Goal: Information Seeking & Learning: Learn about a topic

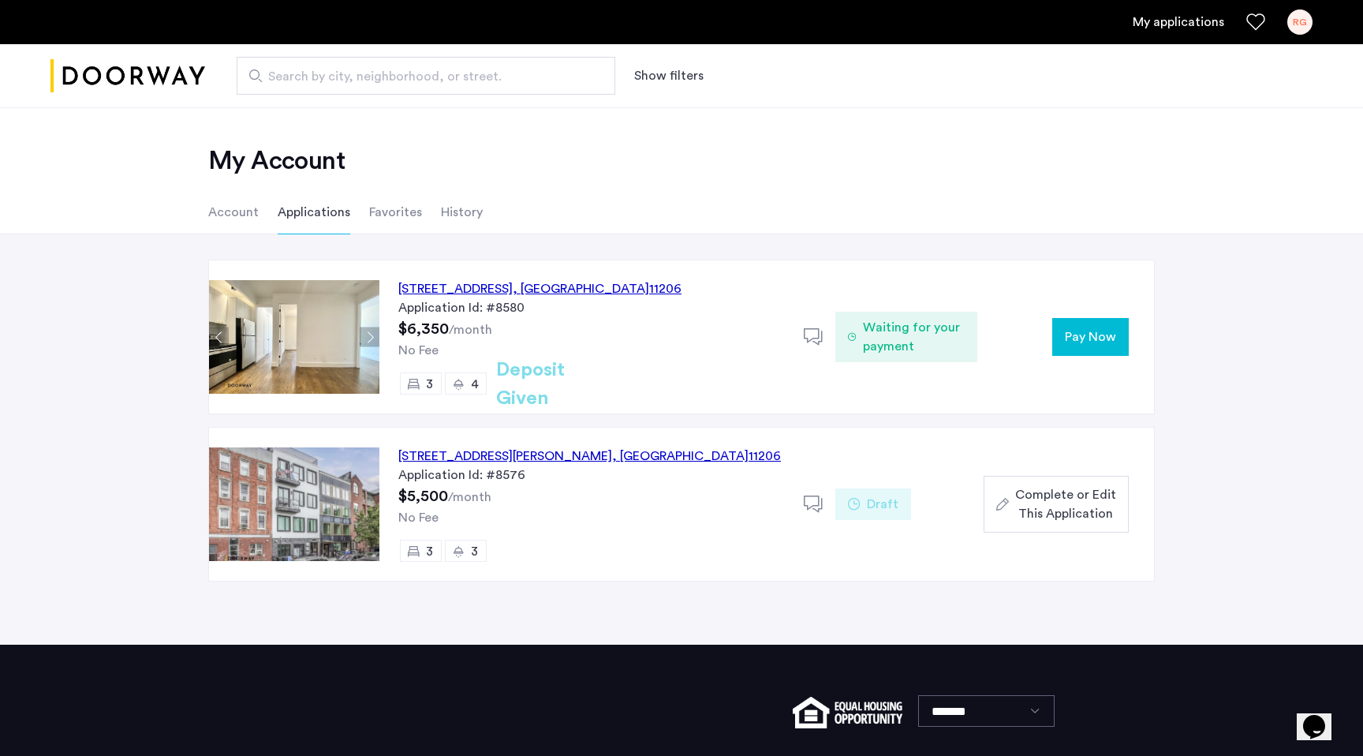
click at [366, 337] on button "Next apartment" at bounding box center [370, 337] width 20 height 20
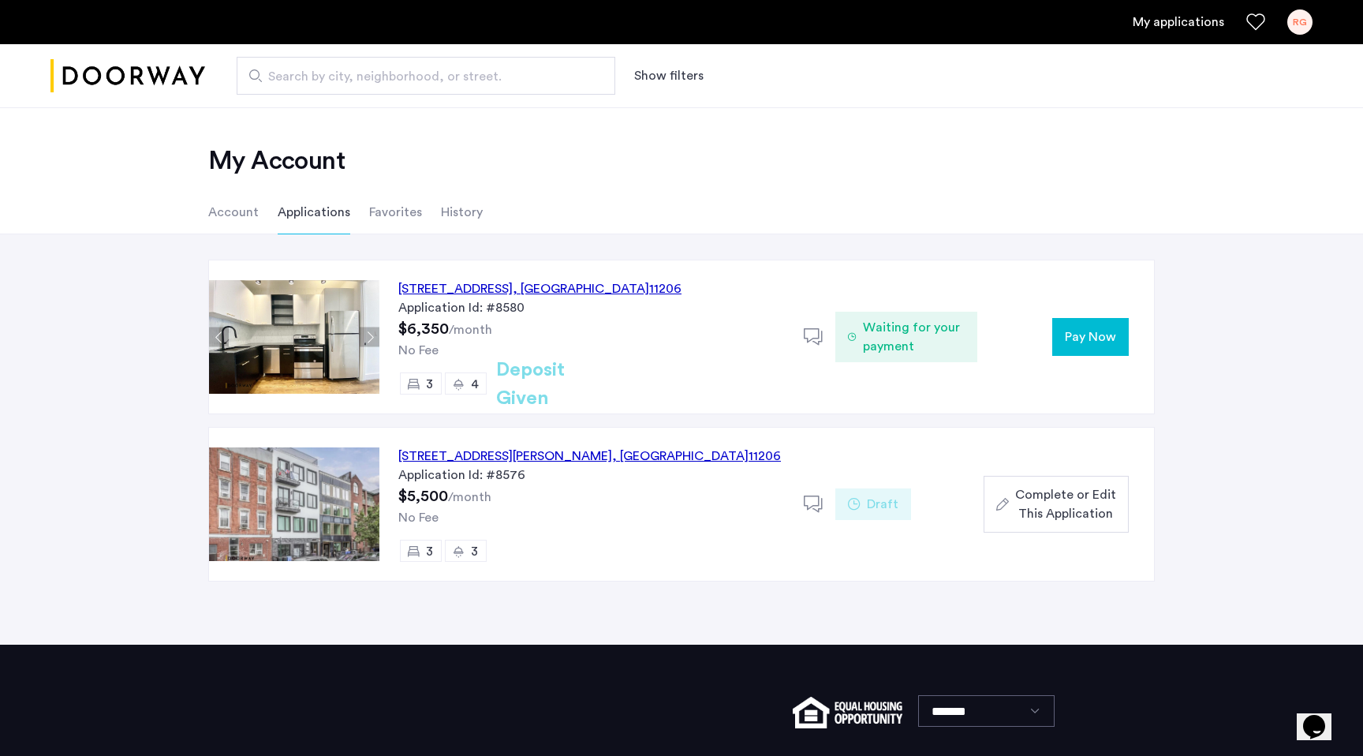
click at [366, 337] on button "Next apartment" at bounding box center [370, 337] width 20 height 20
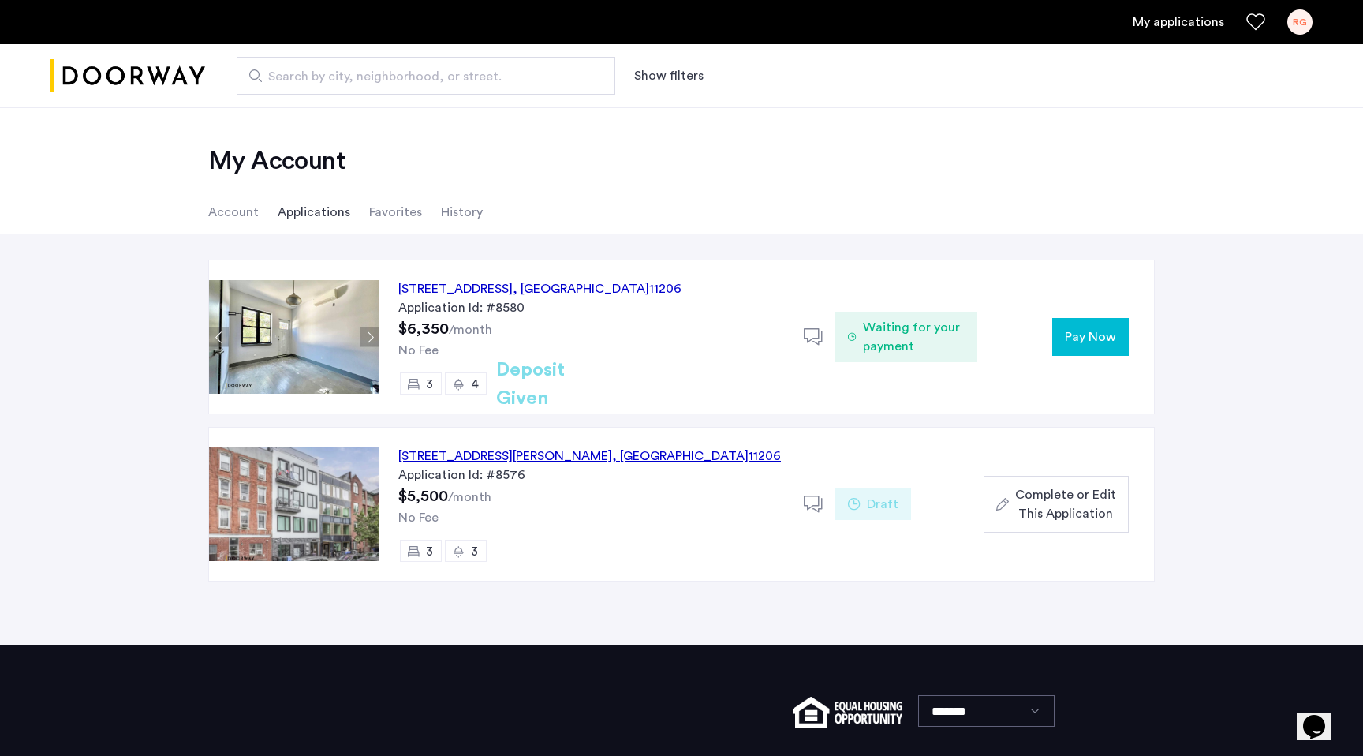
click at [329, 333] on img at bounding box center [294, 337] width 170 height 114
click at [220, 337] on button "Previous apartment" at bounding box center [219, 337] width 20 height 20
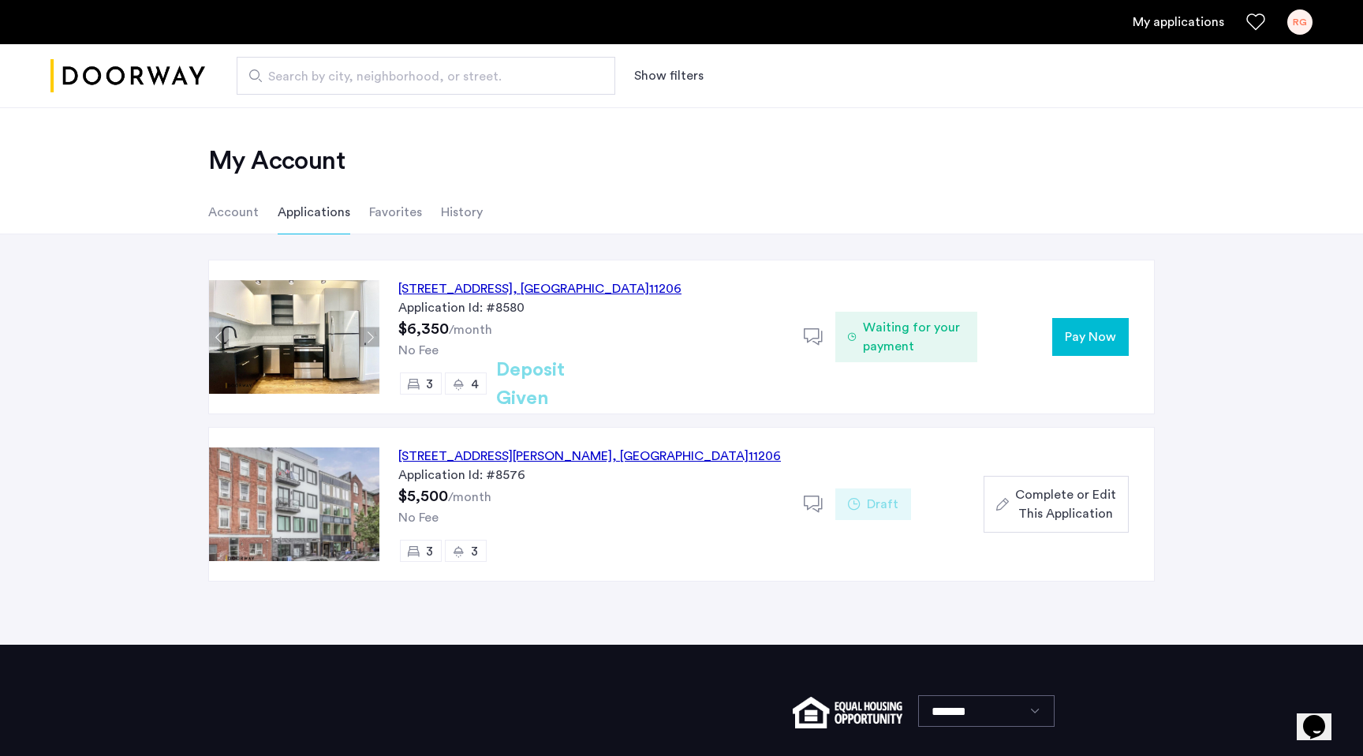
click at [370, 335] on button "Next apartment" at bounding box center [370, 337] width 20 height 20
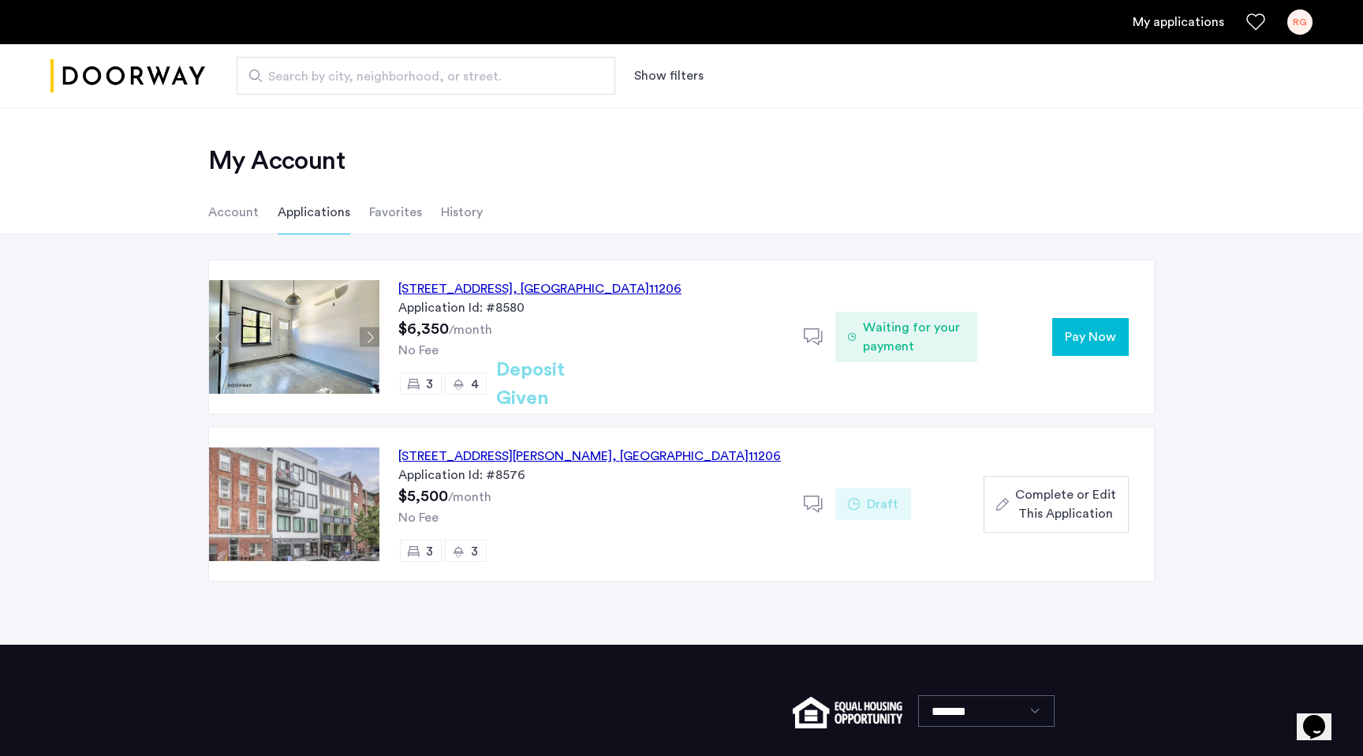
click at [370, 335] on button "Next apartment" at bounding box center [370, 337] width 20 height 20
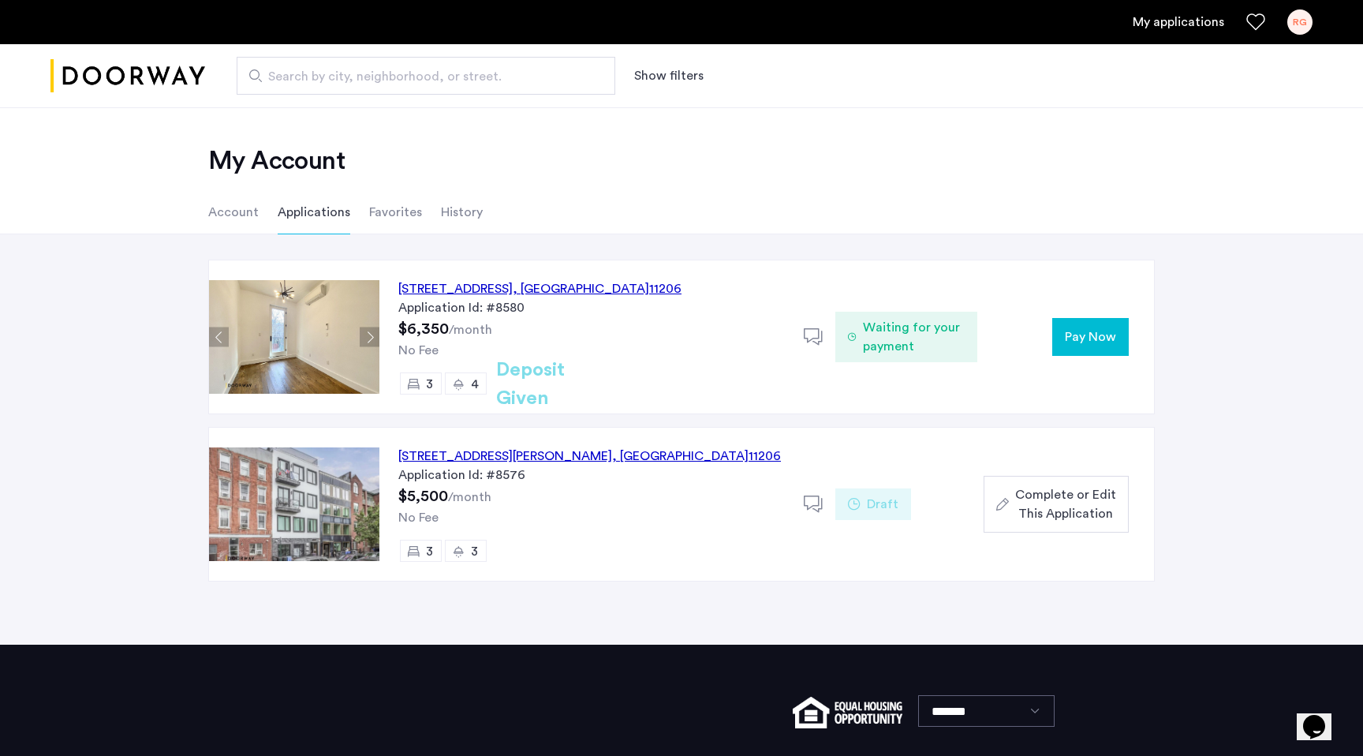
click at [370, 335] on button "Next apartment" at bounding box center [370, 337] width 20 height 20
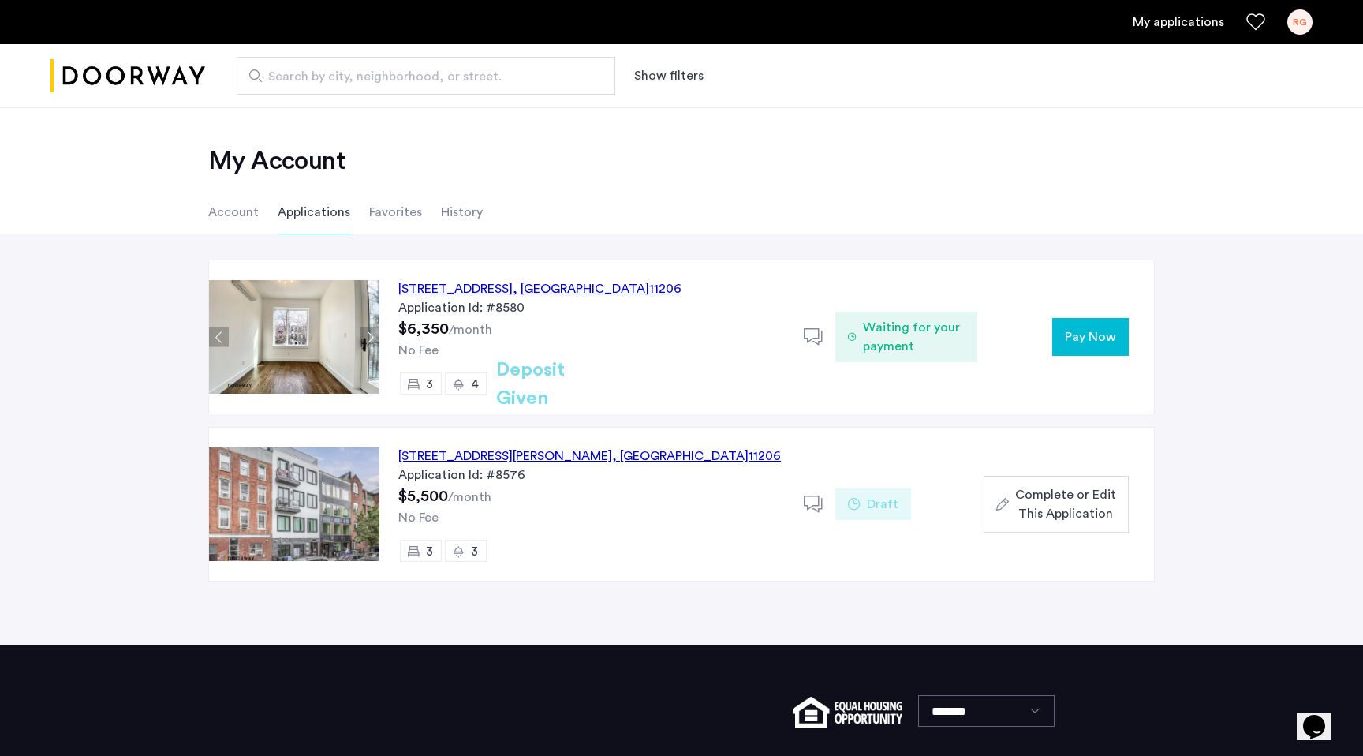
click at [370, 335] on button "Next apartment" at bounding box center [370, 337] width 20 height 20
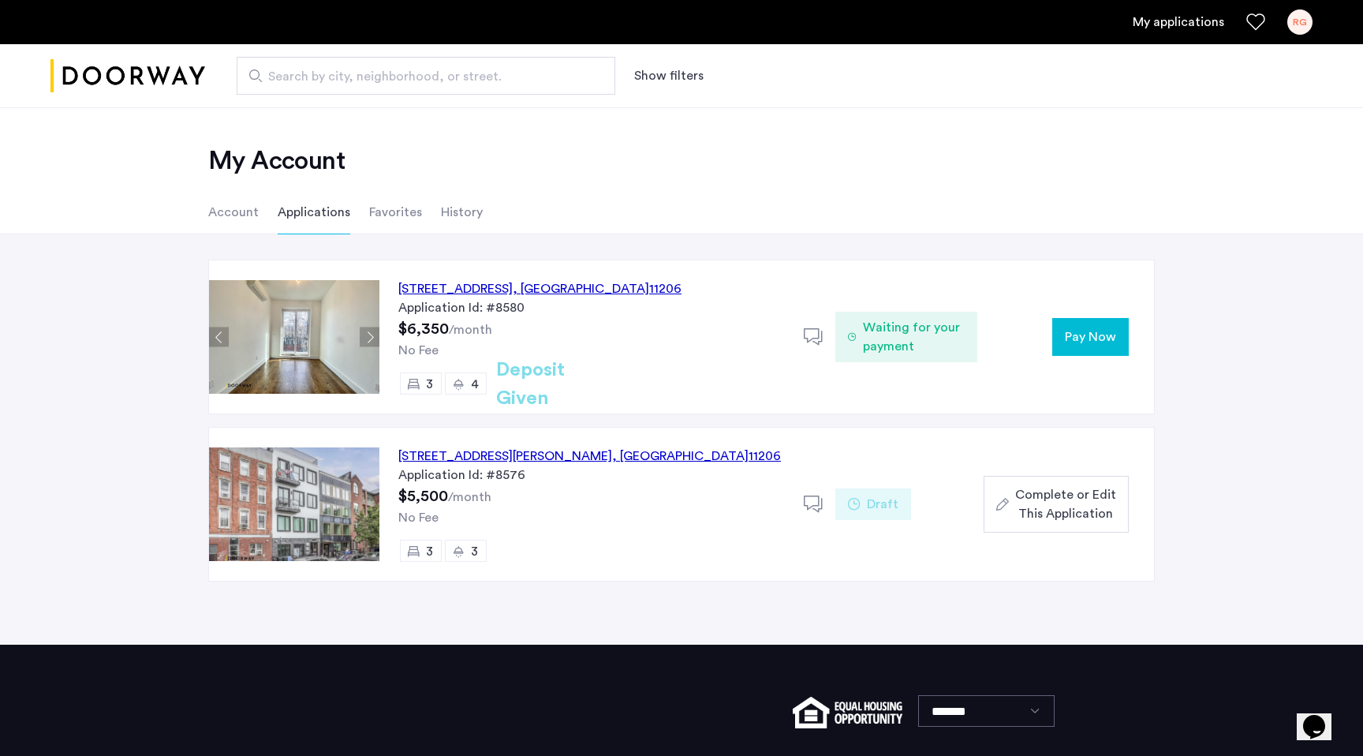
click at [370, 335] on button "Next apartment" at bounding box center [370, 337] width 20 height 20
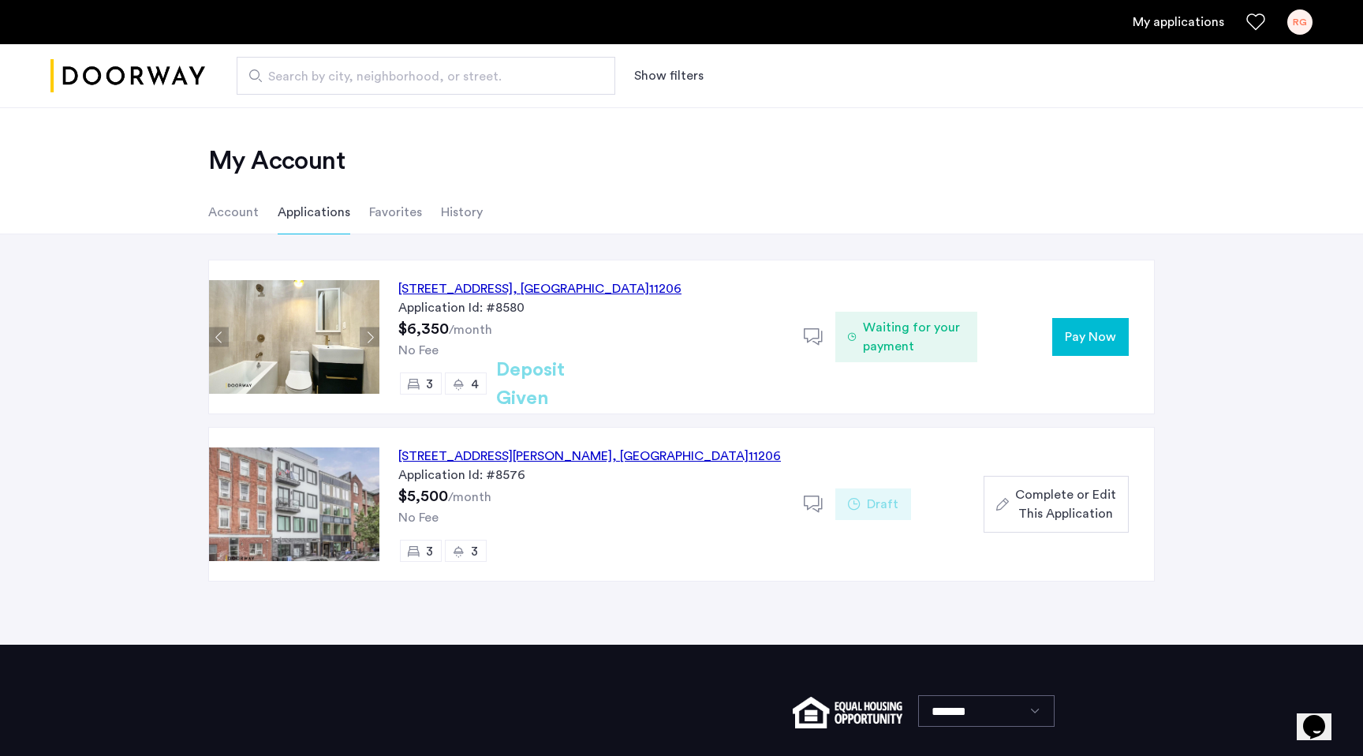
click at [370, 335] on button "Next apartment" at bounding box center [370, 337] width 20 height 20
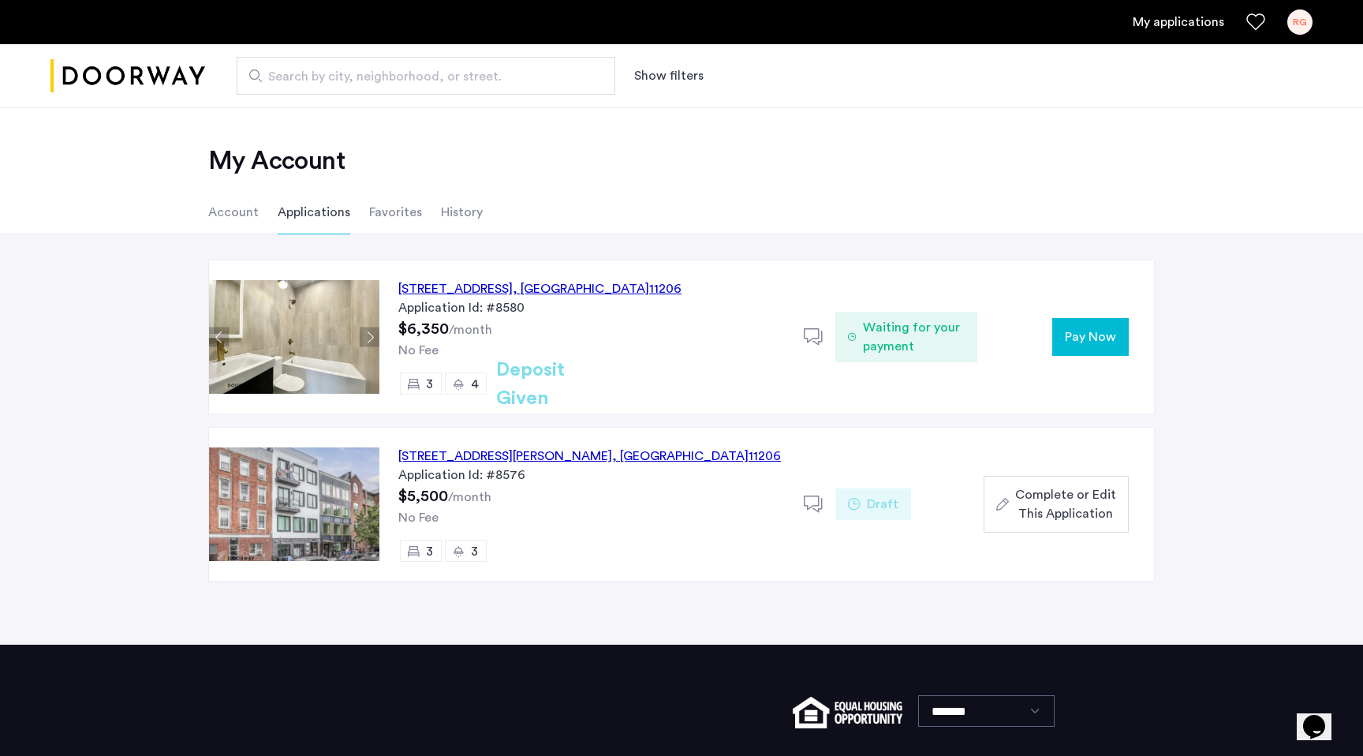
click at [370, 335] on button "Next apartment" at bounding box center [370, 337] width 20 height 20
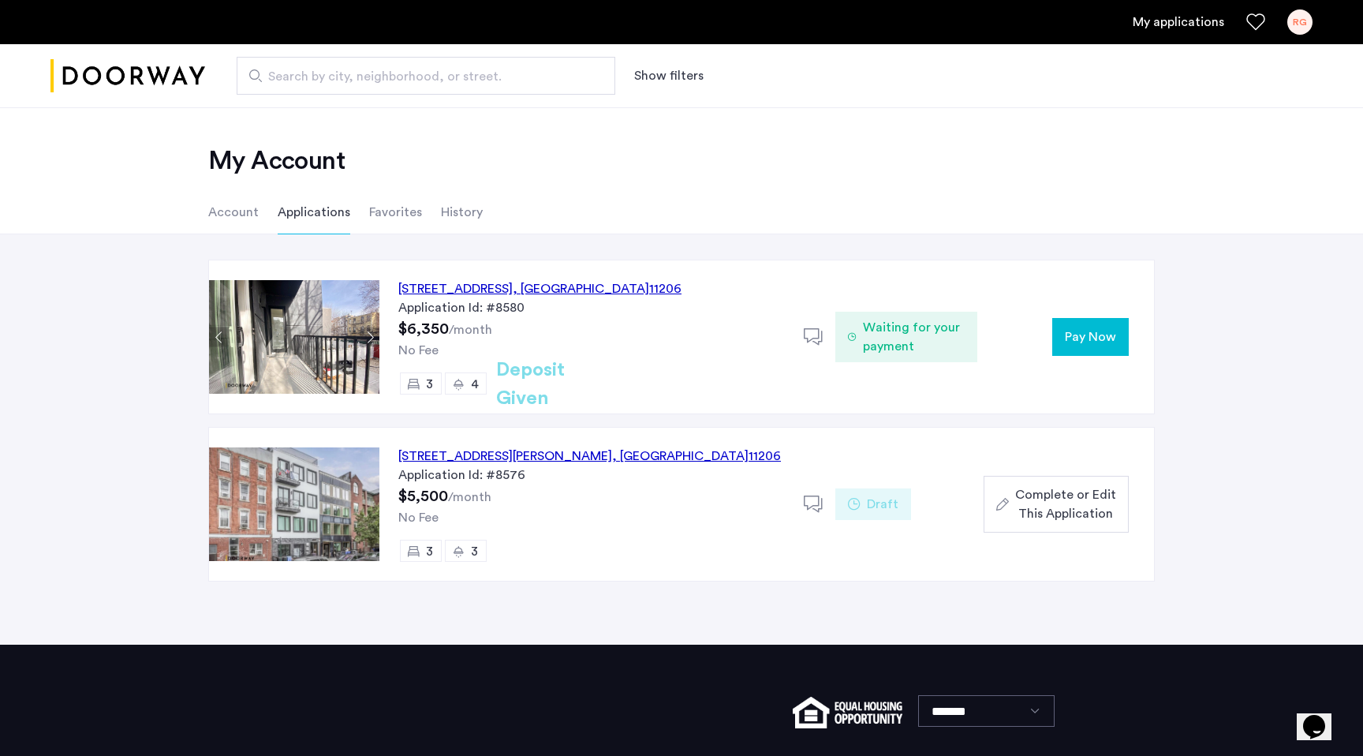
click at [370, 335] on button "Next apartment" at bounding box center [370, 337] width 20 height 20
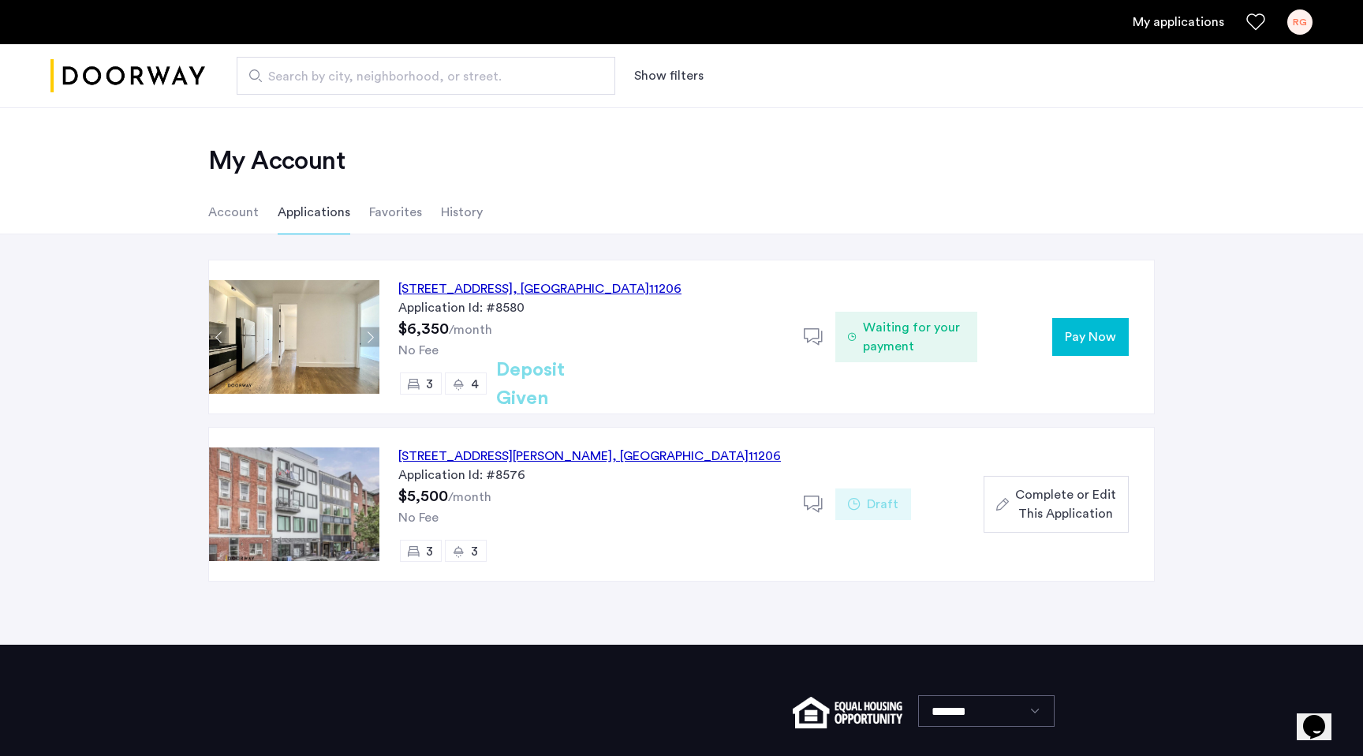
click at [370, 335] on button "Next apartment" at bounding box center [370, 337] width 20 height 20
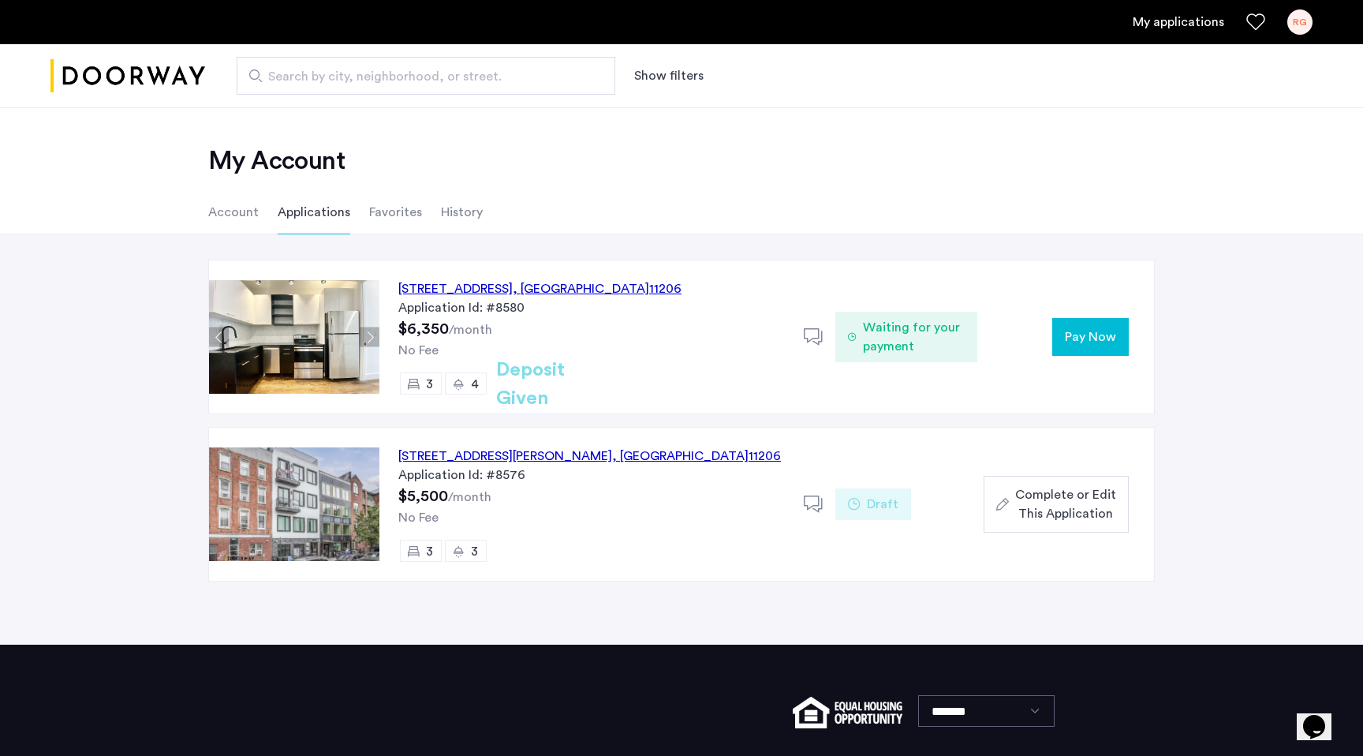
click at [219, 333] on button "Previous apartment" at bounding box center [219, 337] width 20 height 20
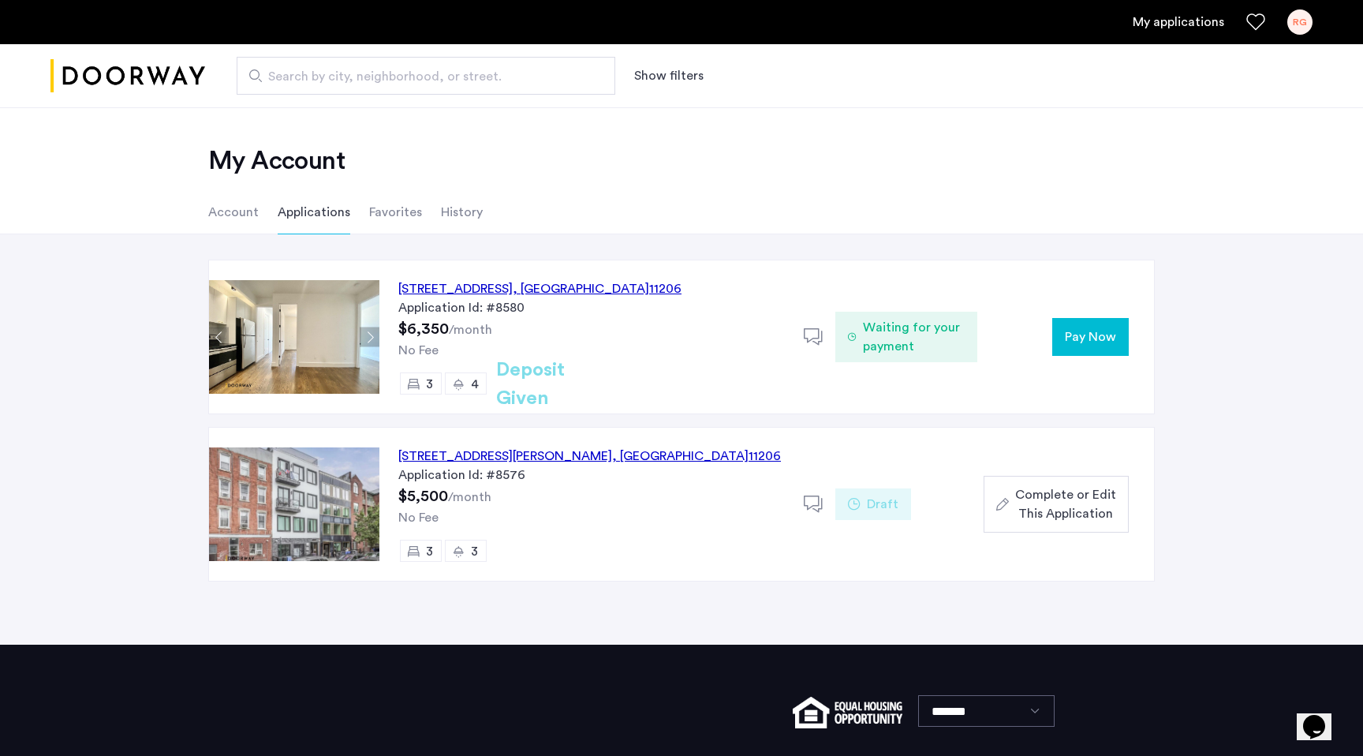
click at [367, 337] on button "Next apartment" at bounding box center [370, 337] width 20 height 20
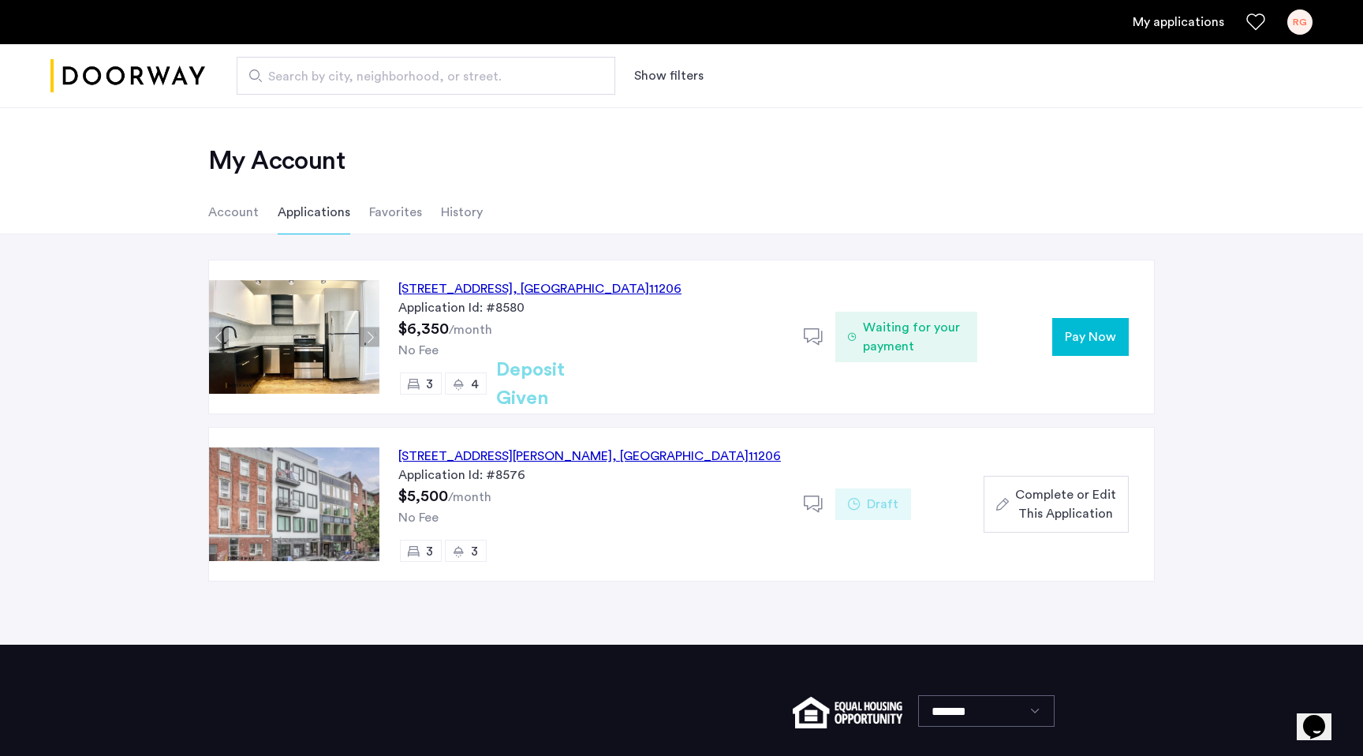
click at [367, 337] on button "Next apartment" at bounding box center [370, 337] width 20 height 20
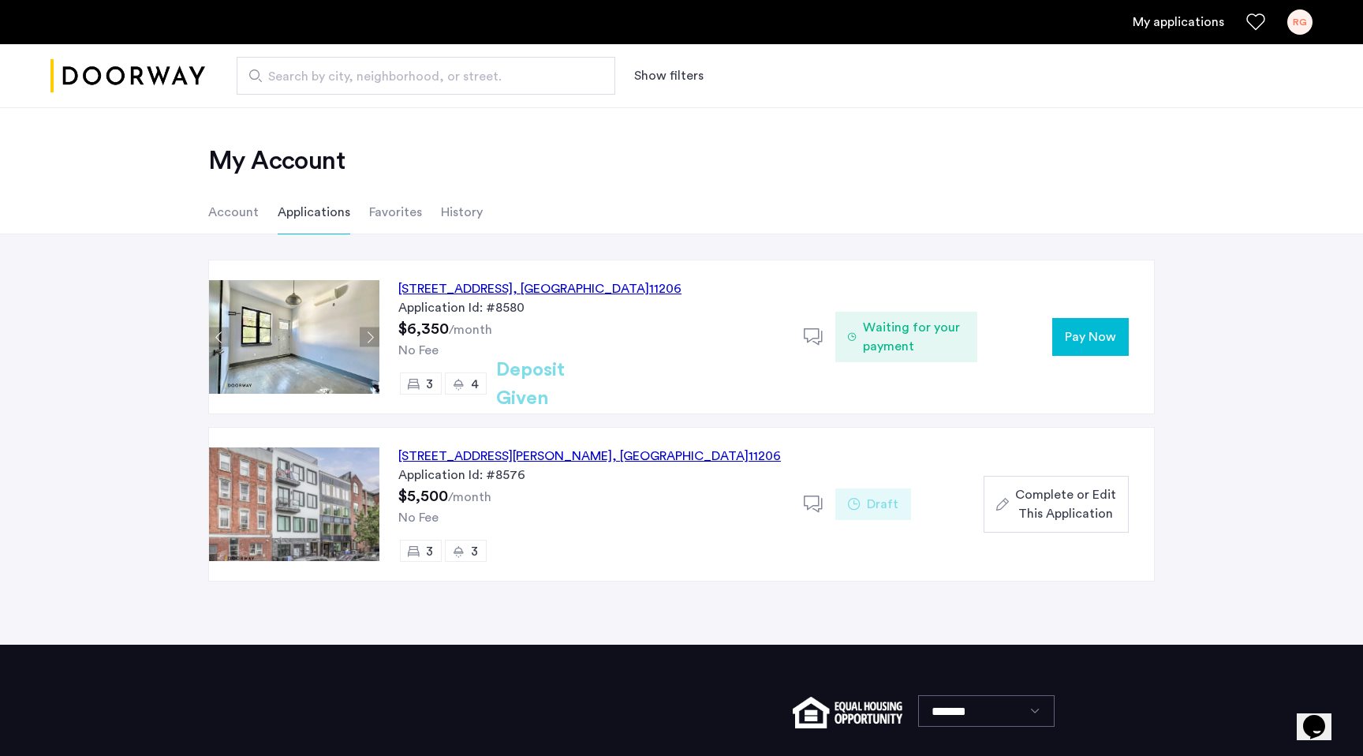
click at [367, 337] on button "Next apartment" at bounding box center [370, 337] width 20 height 20
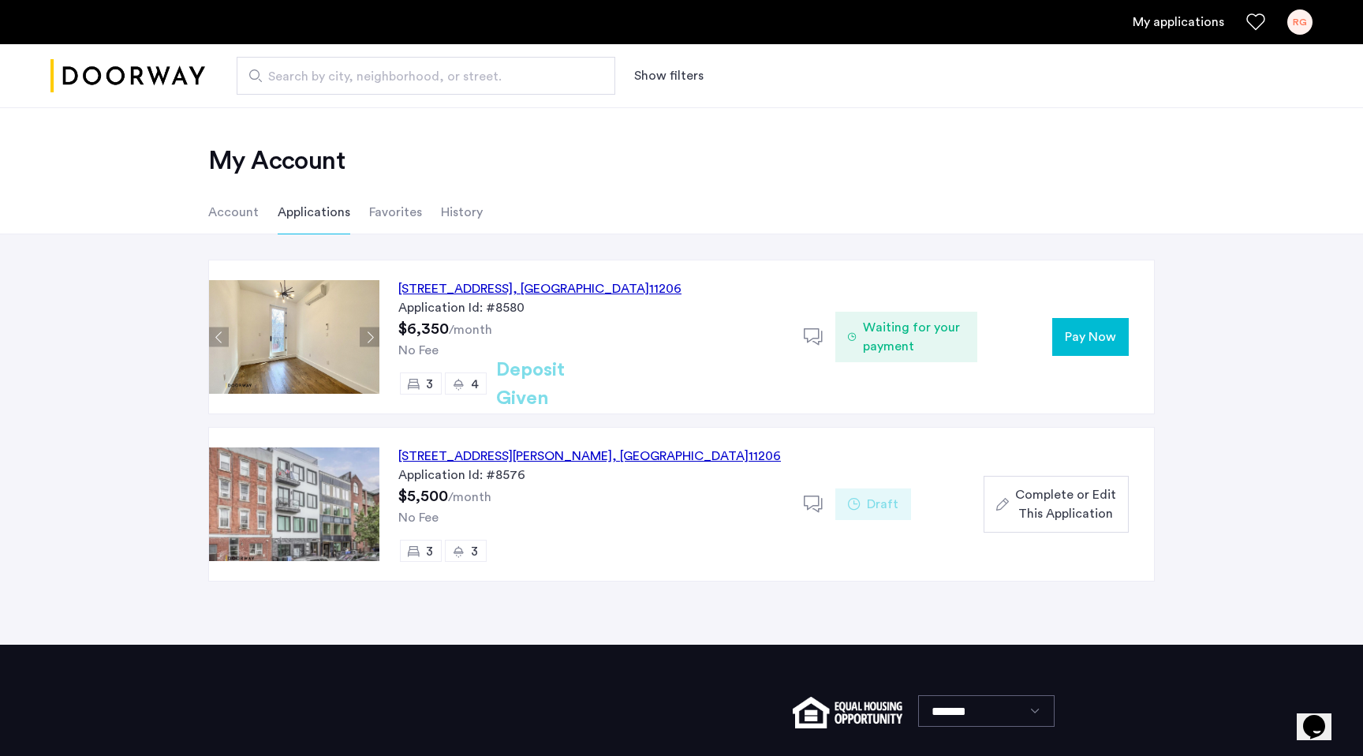
click at [367, 337] on button "Next apartment" at bounding box center [370, 337] width 20 height 20
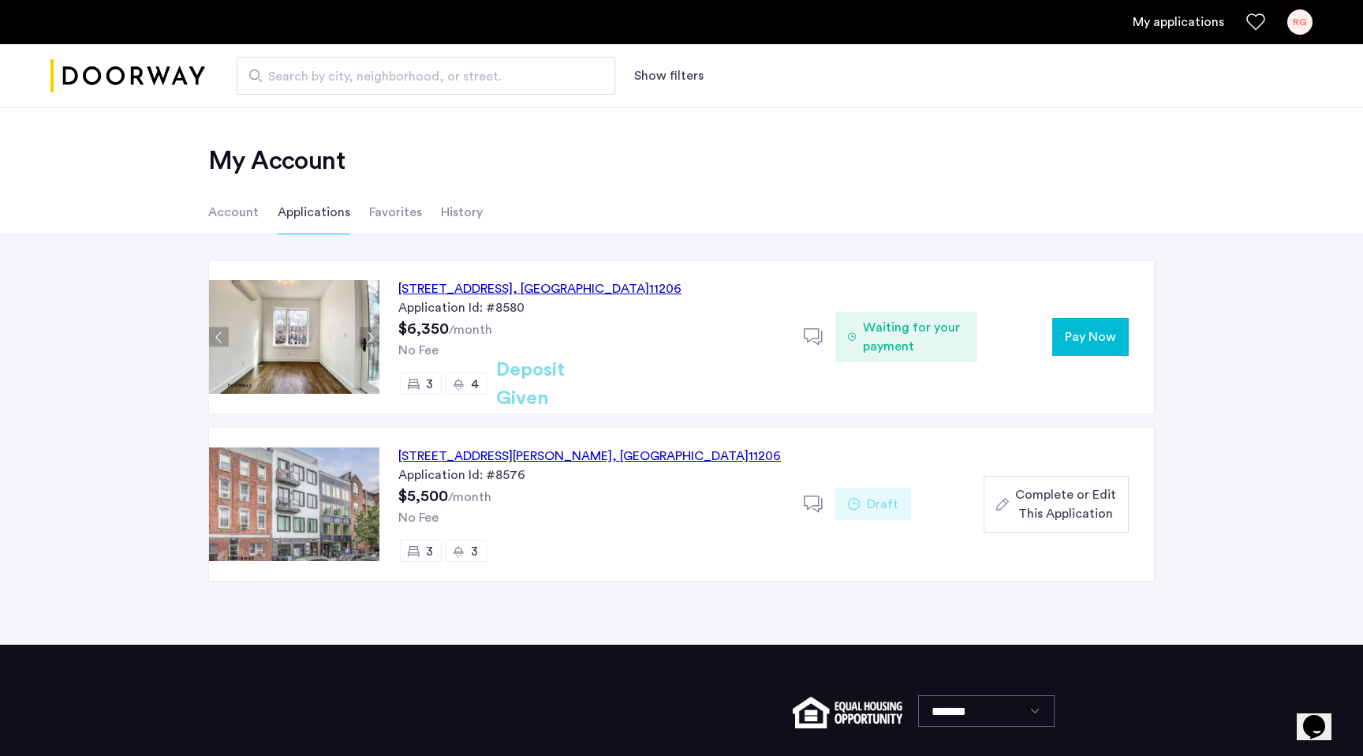
click at [220, 334] on button "Previous apartment" at bounding box center [219, 337] width 20 height 20
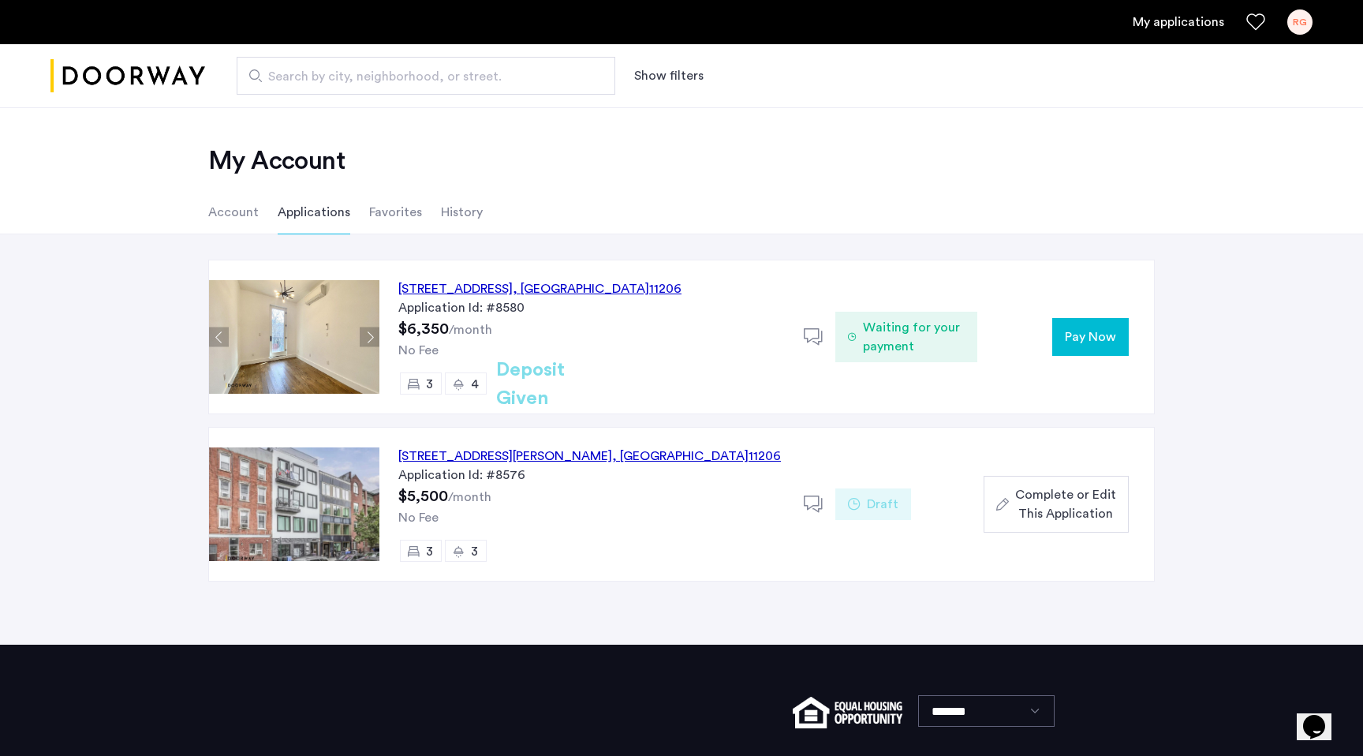
click at [220, 334] on button "Previous apartment" at bounding box center [219, 337] width 20 height 20
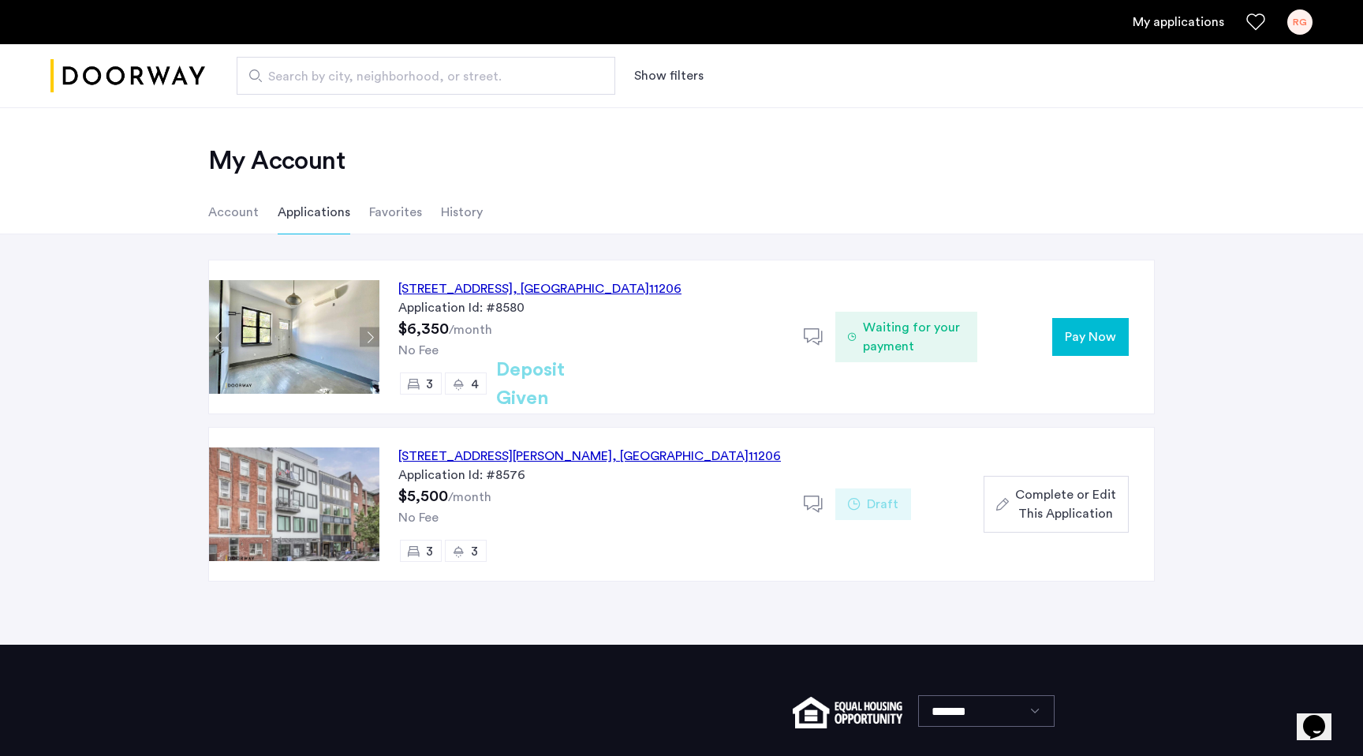
click at [541, 289] on div "[STREET_ADDRESS]" at bounding box center [539, 288] width 283 height 19
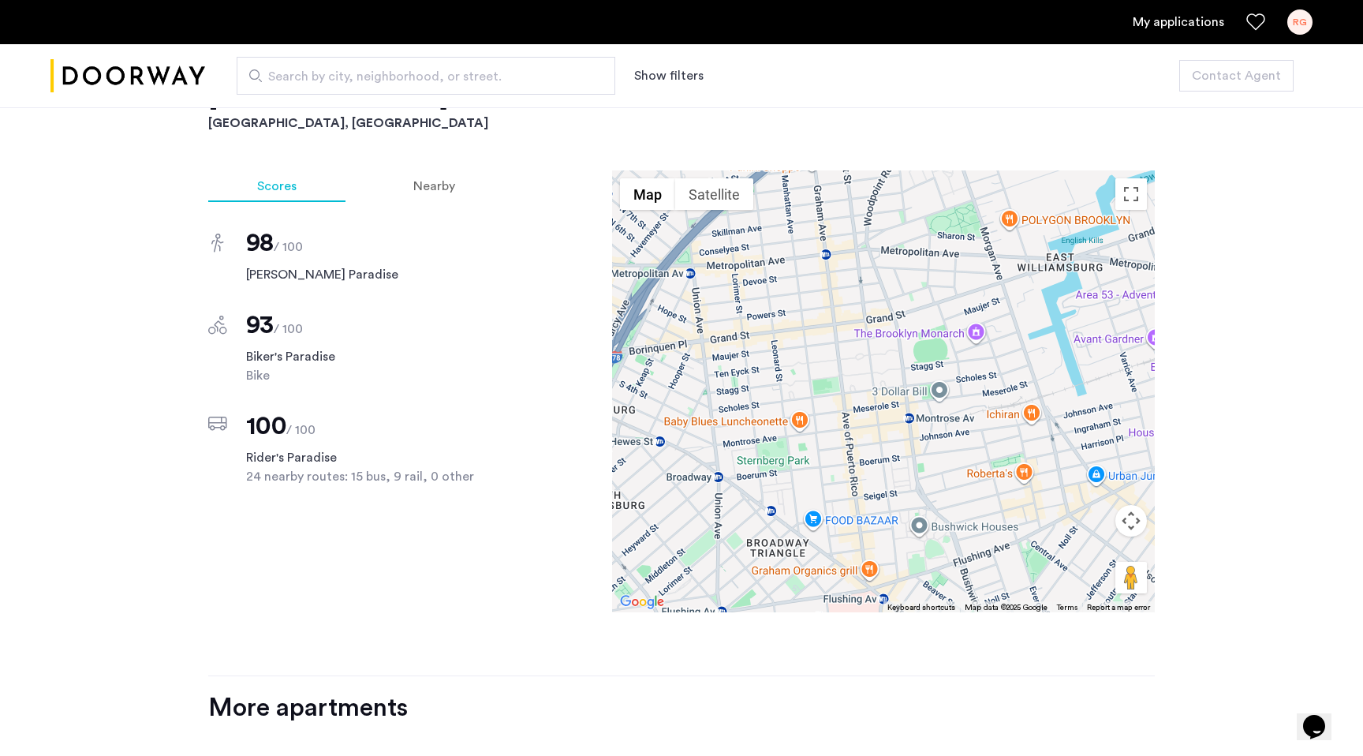
scroll to position [1381, 0]
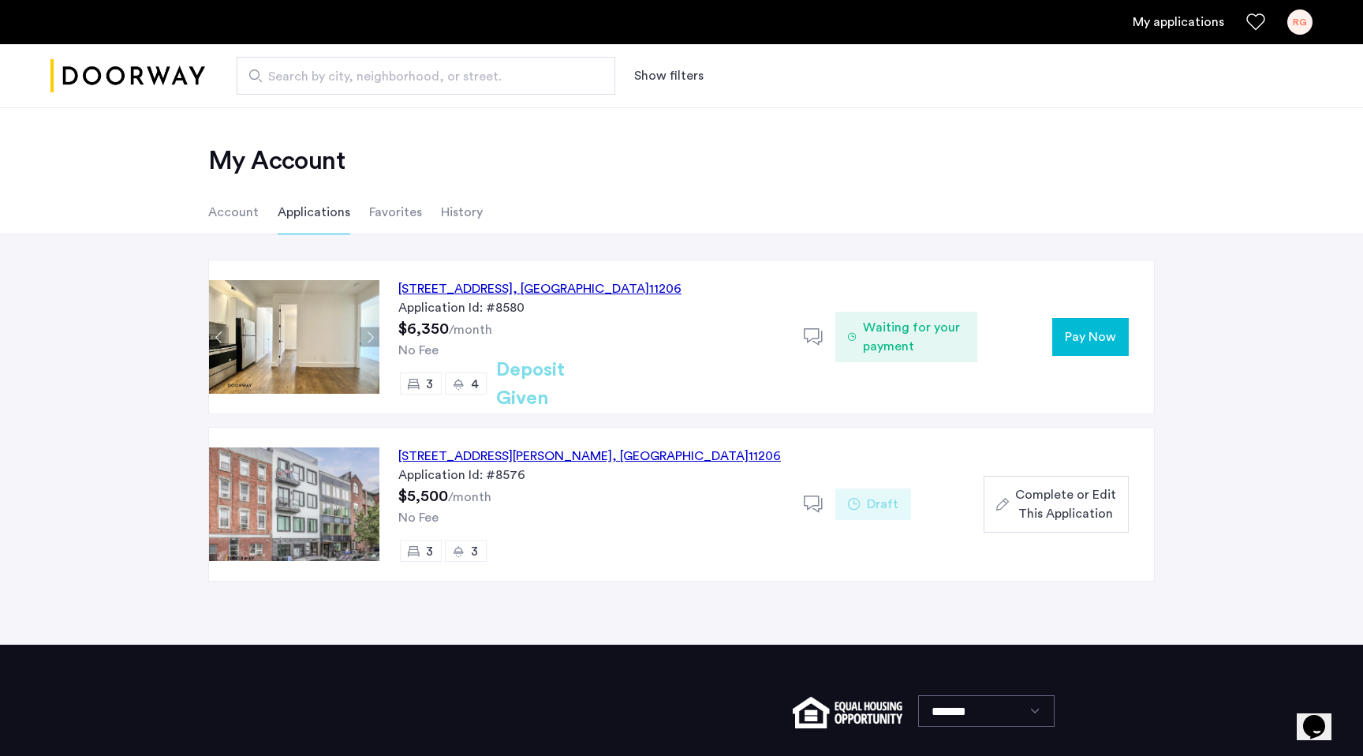
click at [525, 287] on div "[STREET_ADDRESS]" at bounding box center [539, 288] width 283 height 19
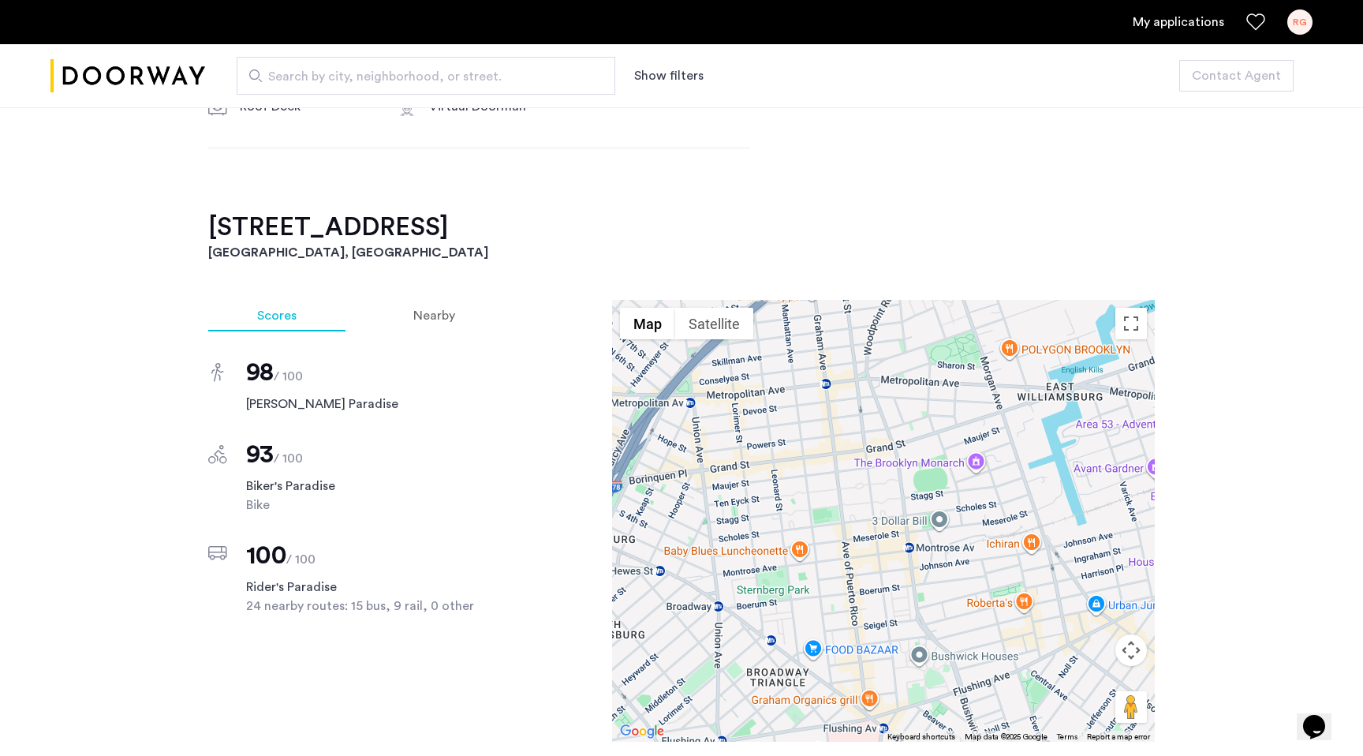
scroll to position [1249, 0]
click at [428, 297] on div "Nearby" at bounding box center [434, 313] width 140 height 32
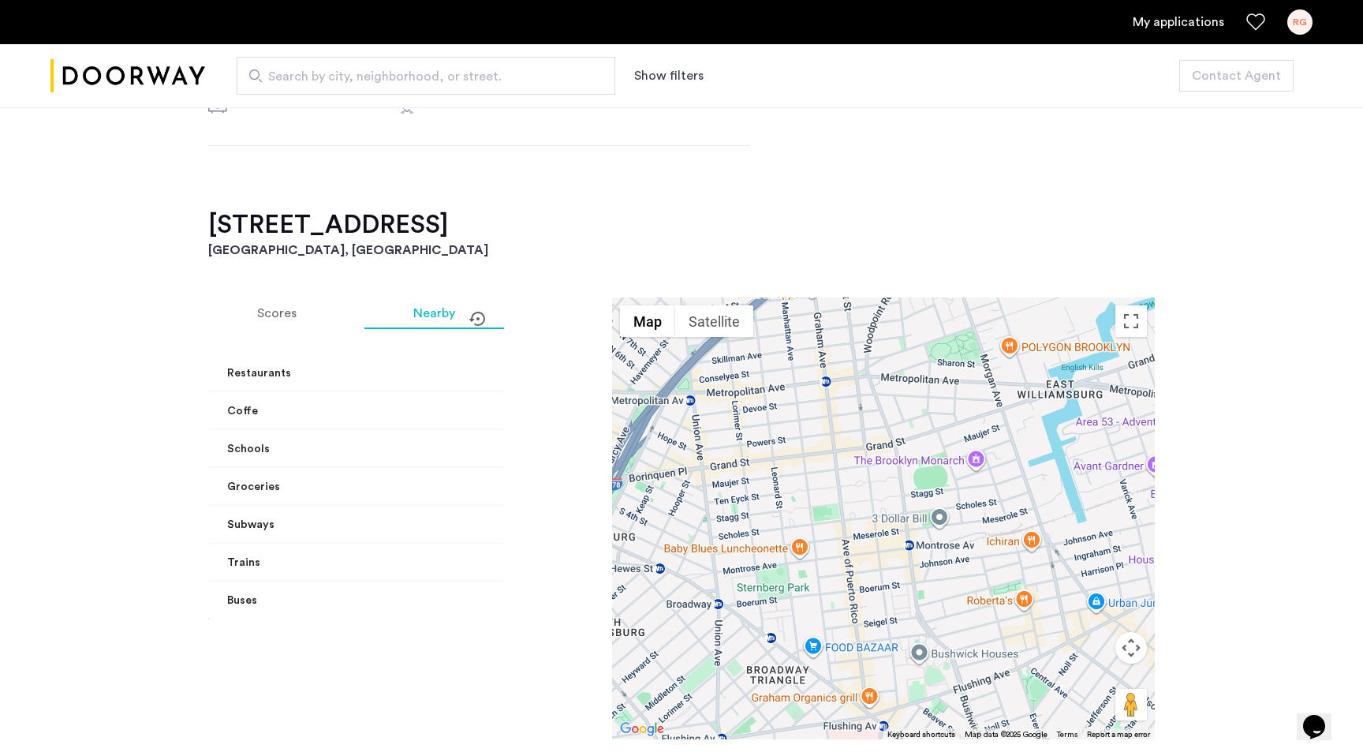
click at [461, 365] on mat-panel-title "Restaurants" at bounding box center [395, 373] width 337 height 17
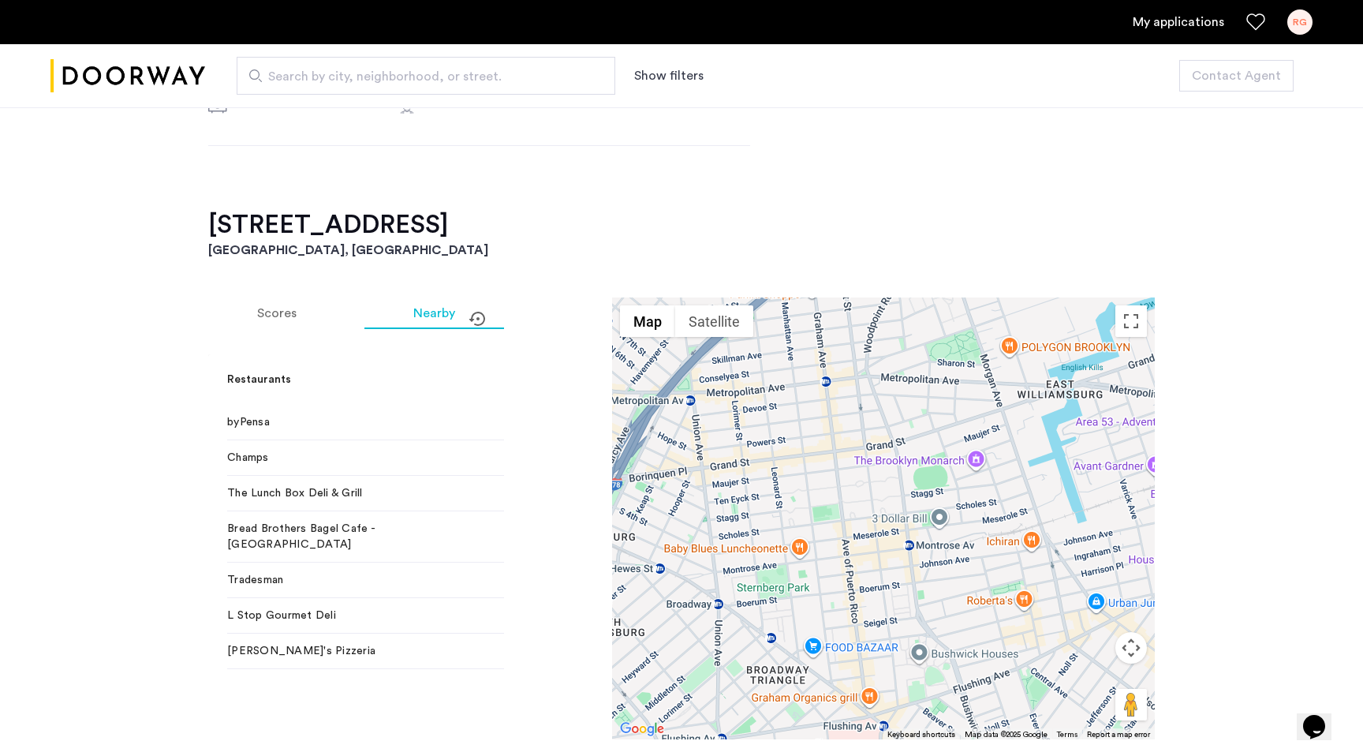
click at [477, 354] on mat-expansion-panel-header "Restaurants" at bounding box center [405, 379] width 394 height 50
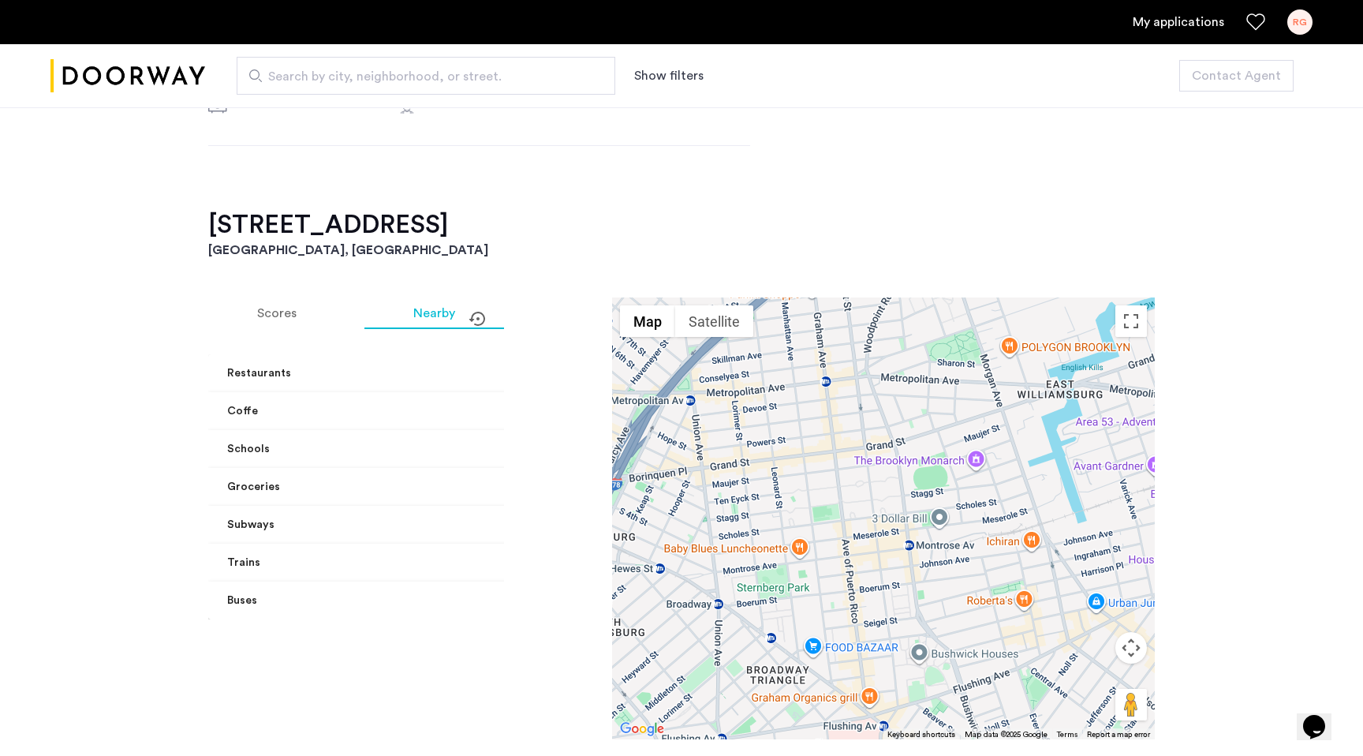
click at [467, 592] on span "Buses" at bounding box center [401, 600] width 349 height 17
click at [467, 594] on mat-expansion-panel-header "Buses" at bounding box center [405, 619] width 394 height 50
click at [463, 555] on span "Trains" at bounding box center [401, 563] width 349 height 17
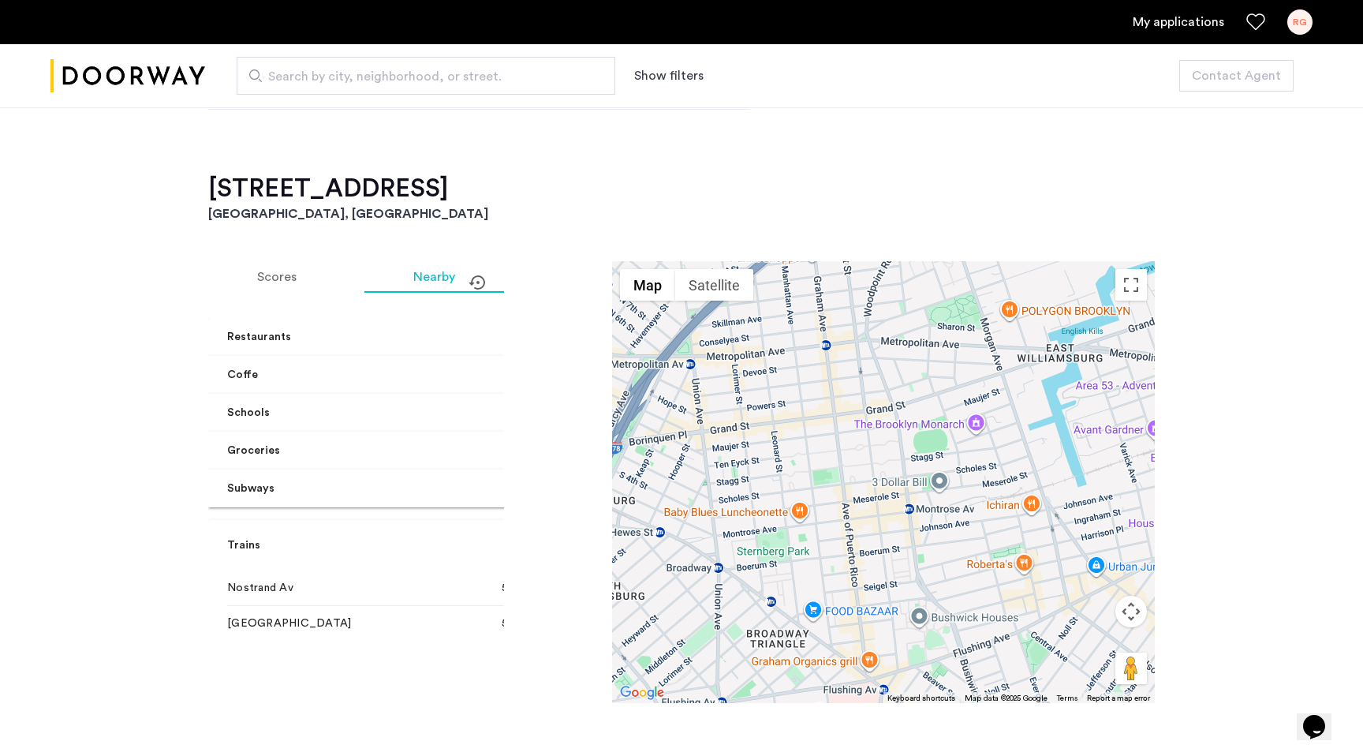
click at [470, 537] on span "Trains" at bounding box center [401, 545] width 349 height 17
click at [436, 480] on mat-panel-title "Subways" at bounding box center [395, 488] width 337 height 17
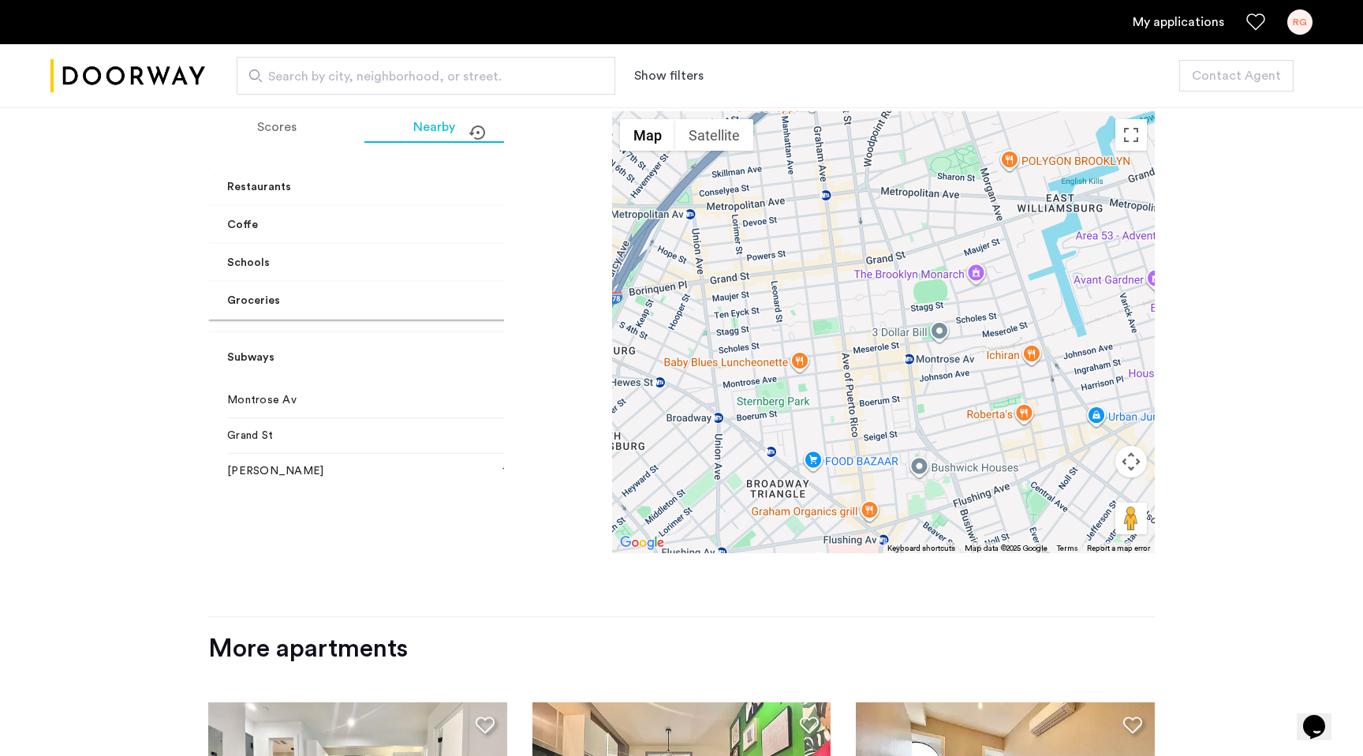
scroll to position [1436, 0]
